Goal: Information Seeking & Learning: Learn about a topic

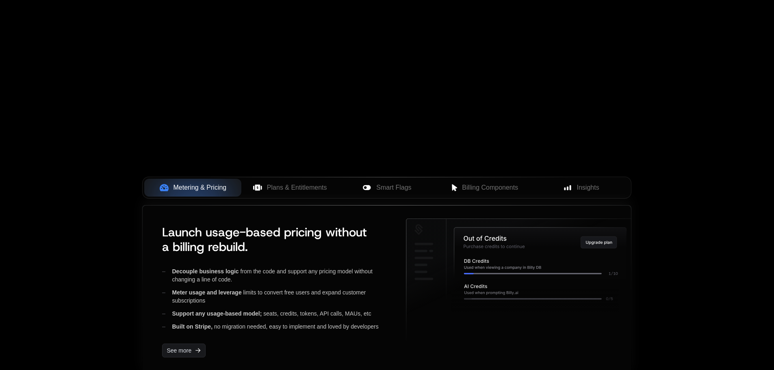
scroll to position [323, 0]
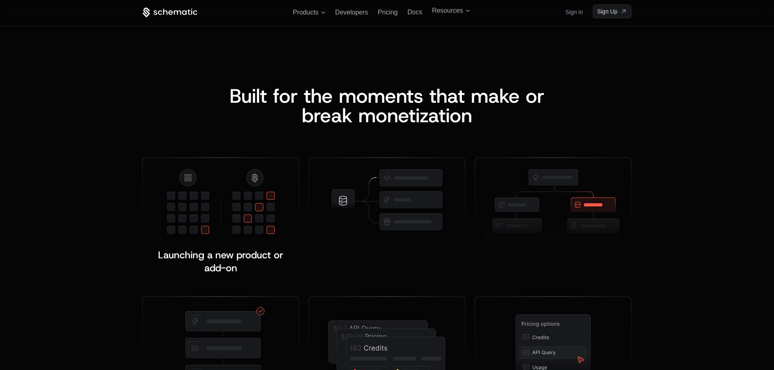
scroll to position [915, 0]
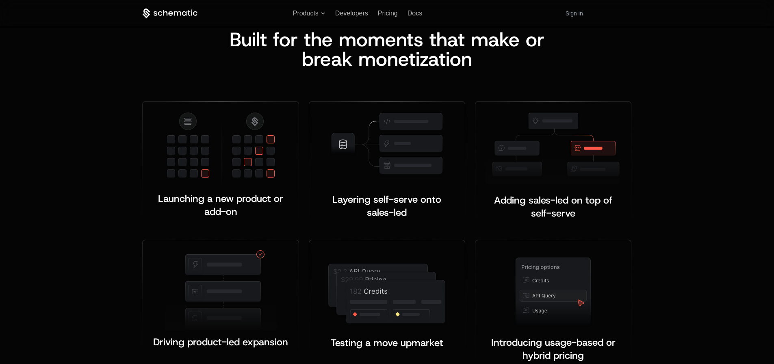
scroll to position [1006, 0]
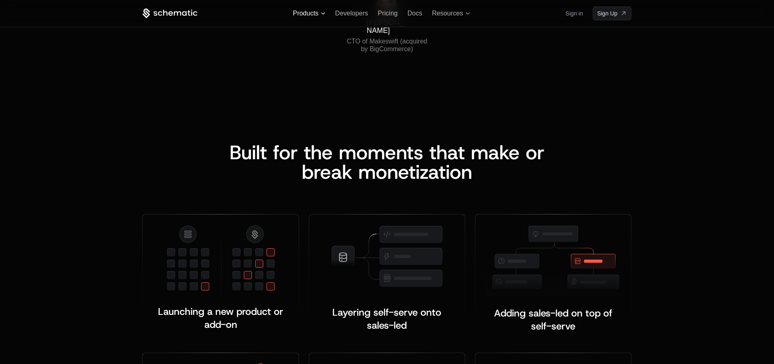
click at [303, 11] on span "Products" at bounding box center [306, 13] width 26 height 7
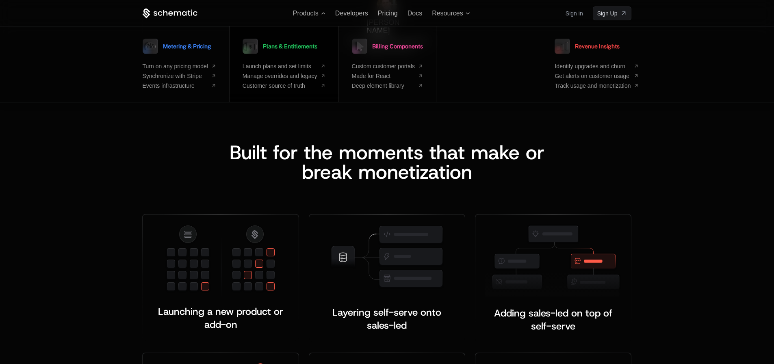
click at [291, 59] on div "Plans & Entitlements Launch plans and set limits Manage overrides and legacy Cu…" at bounding box center [284, 62] width 83 height 53
click at [296, 49] on span "Plans & Entitlements" at bounding box center [290, 46] width 54 height 6
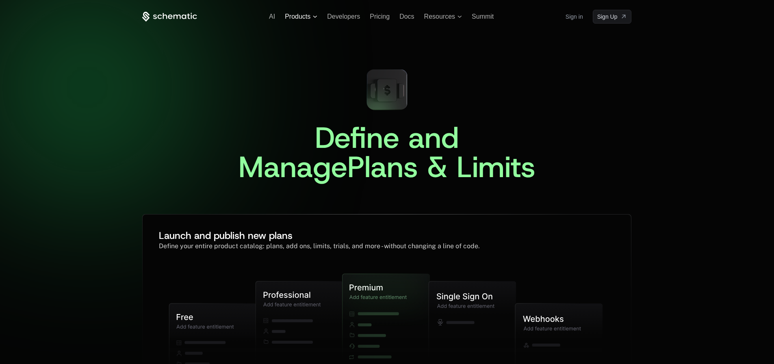
click at [295, 16] on span "Products" at bounding box center [298, 16] width 26 height 7
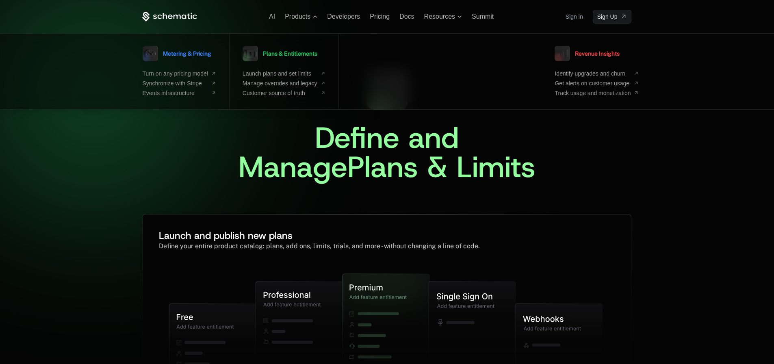
click at [397, 59] on link "Billing Components" at bounding box center [387, 53] width 71 height 20
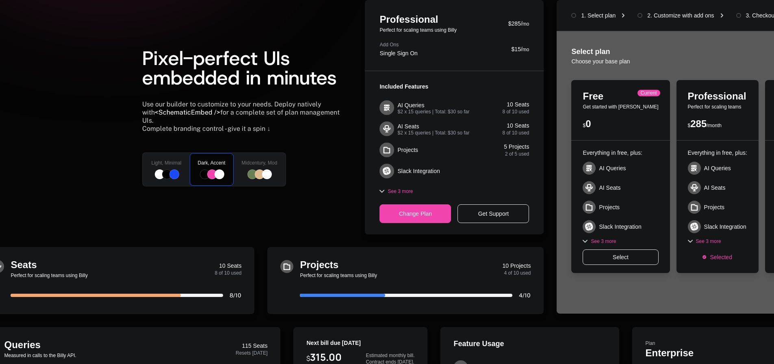
scroll to position [163, 0]
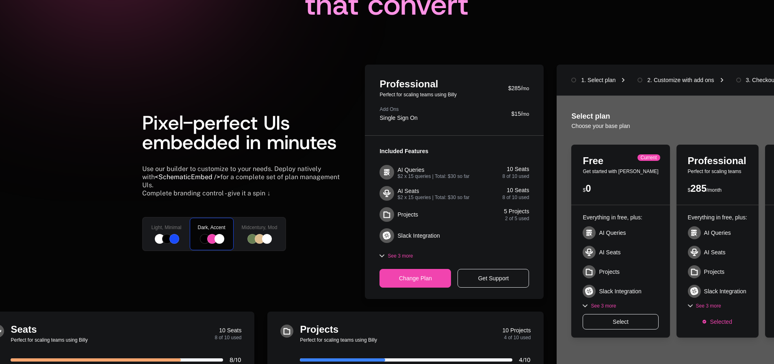
click at [255, 234] on div at bounding box center [252, 239] width 10 height 10
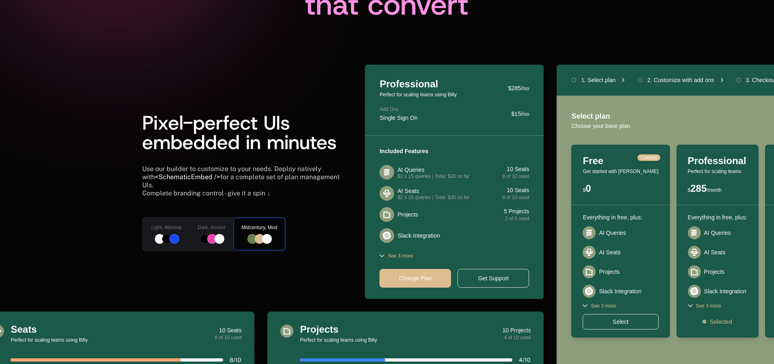
click at [165, 225] on span "Light, Minimal" at bounding box center [166, 227] width 30 height 7
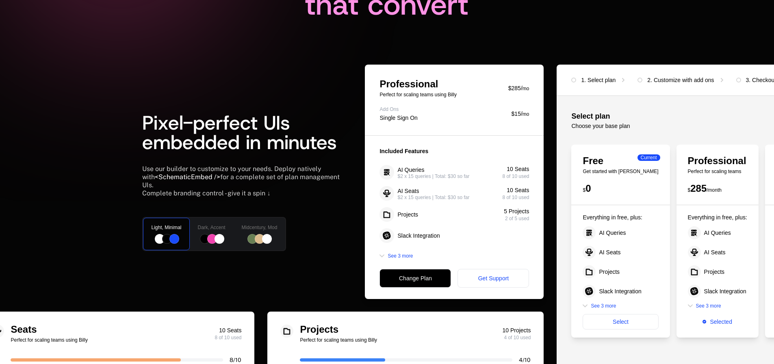
click at [216, 219] on div "Dark, Accent" at bounding box center [212, 234] width 46 height 34
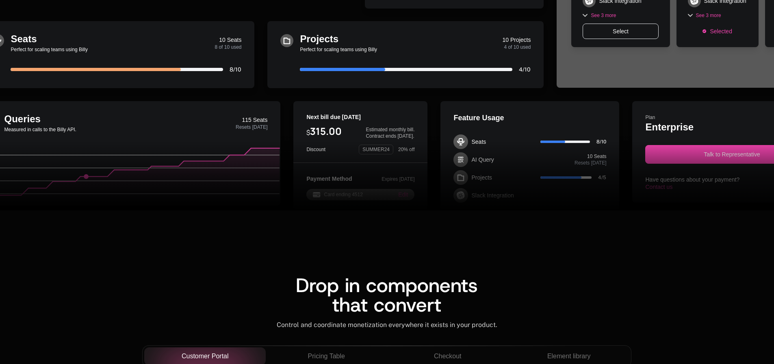
scroll to position [0, 0]
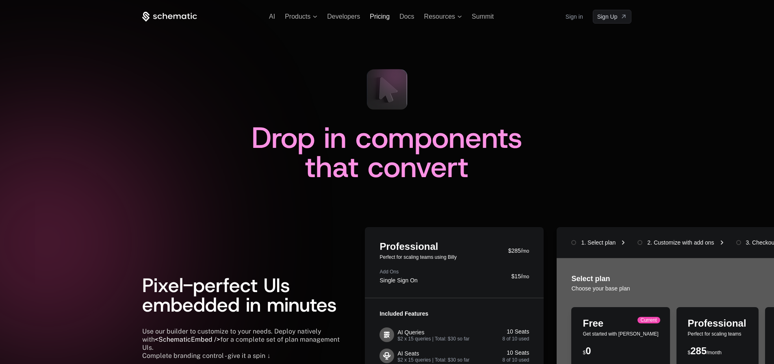
click at [388, 20] on span "Pricing" at bounding box center [380, 16] width 20 height 7
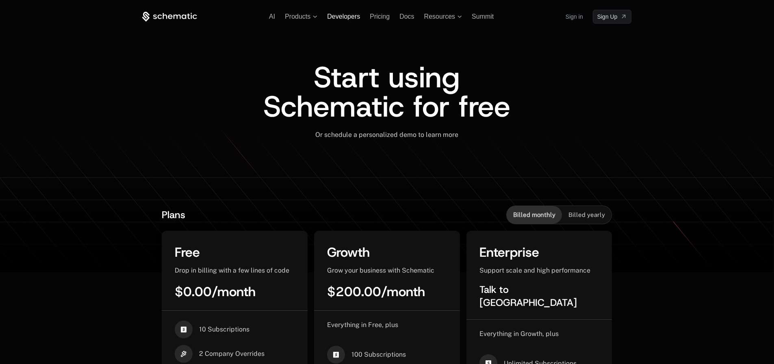
click at [336, 19] on span "Developers" at bounding box center [343, 16] width 33 height 7
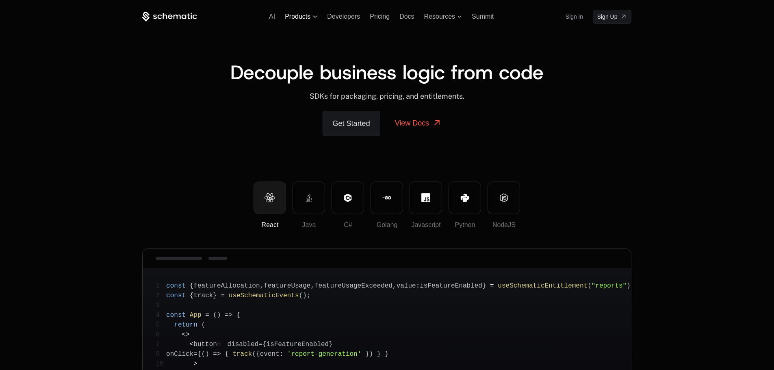
click at [297, 13] on span "Products" at bounding box center [298, 16] width 26 height 7
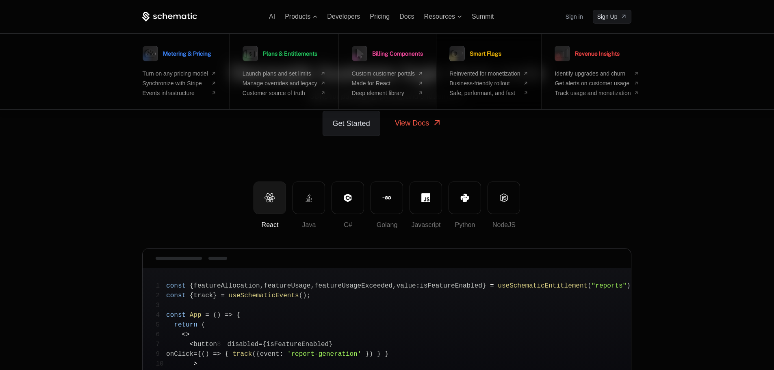
click at [501, 61] on link "Smart Flags" at bounding box center [475, 53] width 52 height 20
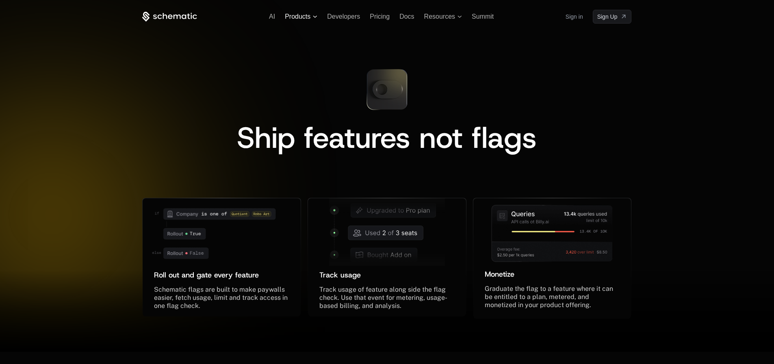
click at [313, 15] on icon at bounding box center [315, 16] width 4 height 2
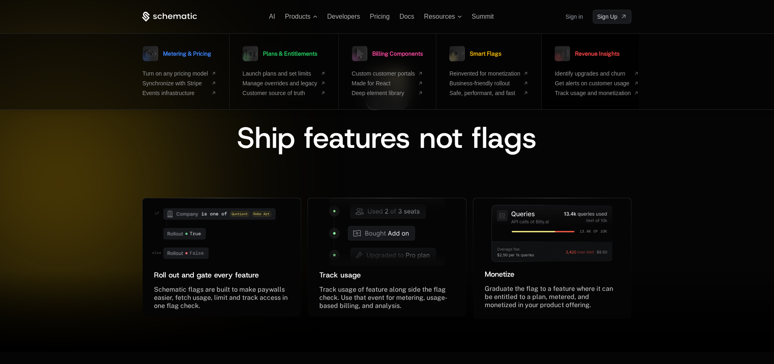
click at [620, 59] on link "Revenue Insights" at bounding box center [587, 53] width 65 height 20
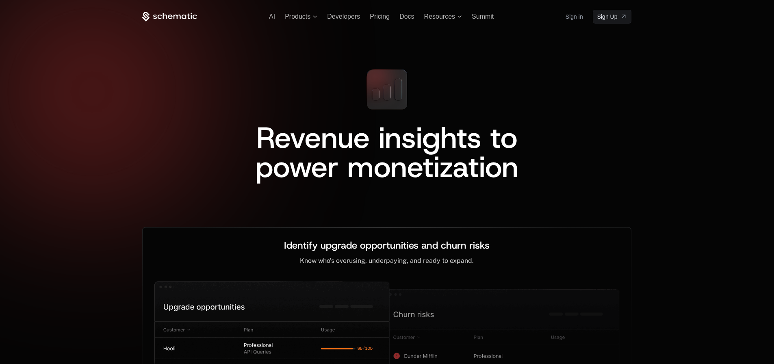
drag, startPoint x: 623, startPoint y: 59, endPoint x: 424, endPoint y: 128, distance: 210.0
click at [424, 128] on span "Revenue insights to power monetization" at bounding box center [391, 152] width 271 height 68
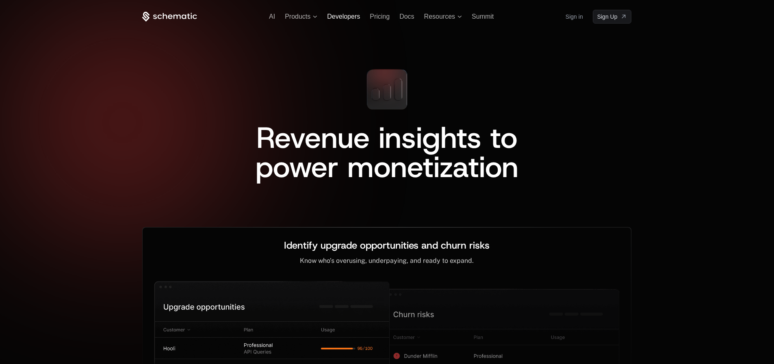
click at [340, 15] on span "Developers" at bounding box center [343, 16] width 33 height 7
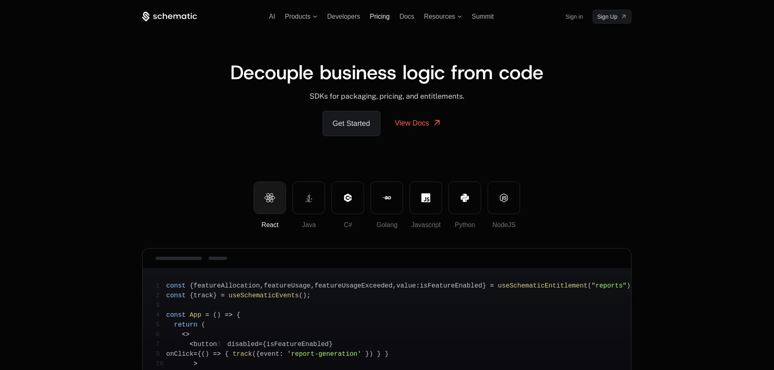
click at [384, 17] on span "Pricing" at bounding box center [380, 16] width 20 height 7
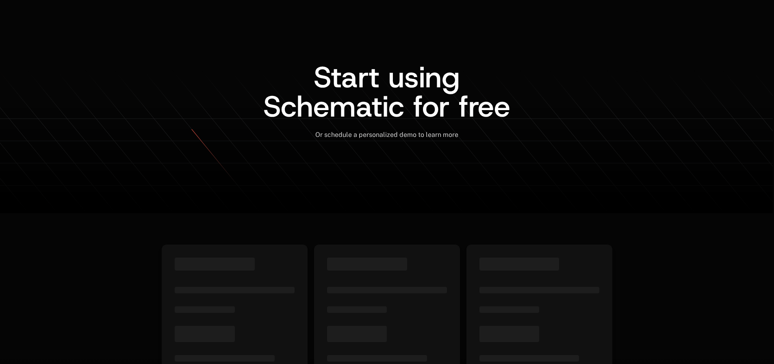
click at [402, 15] on span "Docs" at bounding box center [406, 16] width 15 height 7
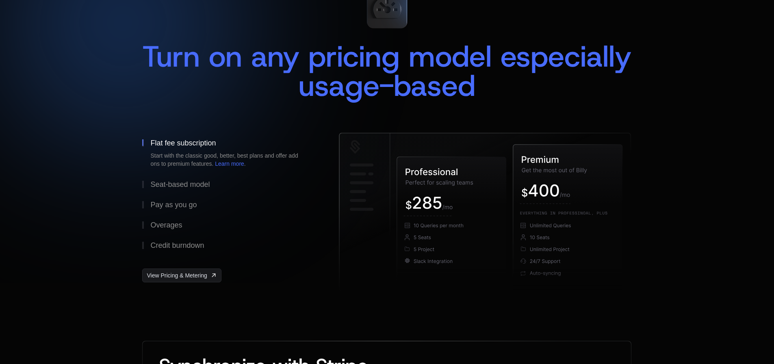
scroll to position [284, 0]
